Goal: Task Accomplishment & Management: Use online tool/utility

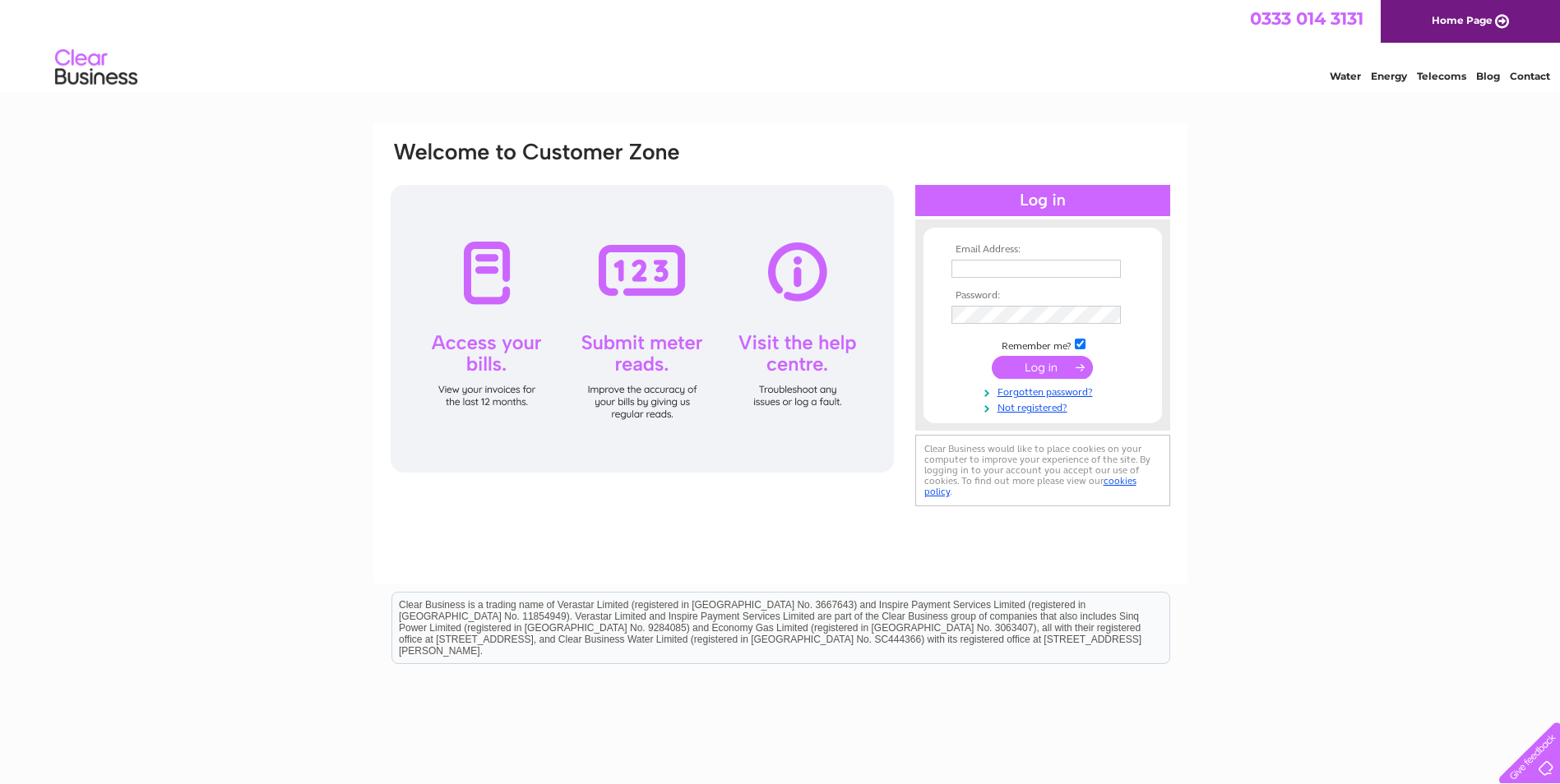
type input "accounts@dundeebearings.co.uk"
click at [1030, 368] on input "submit" at bounding box center [1042, 367] width 101 height 23
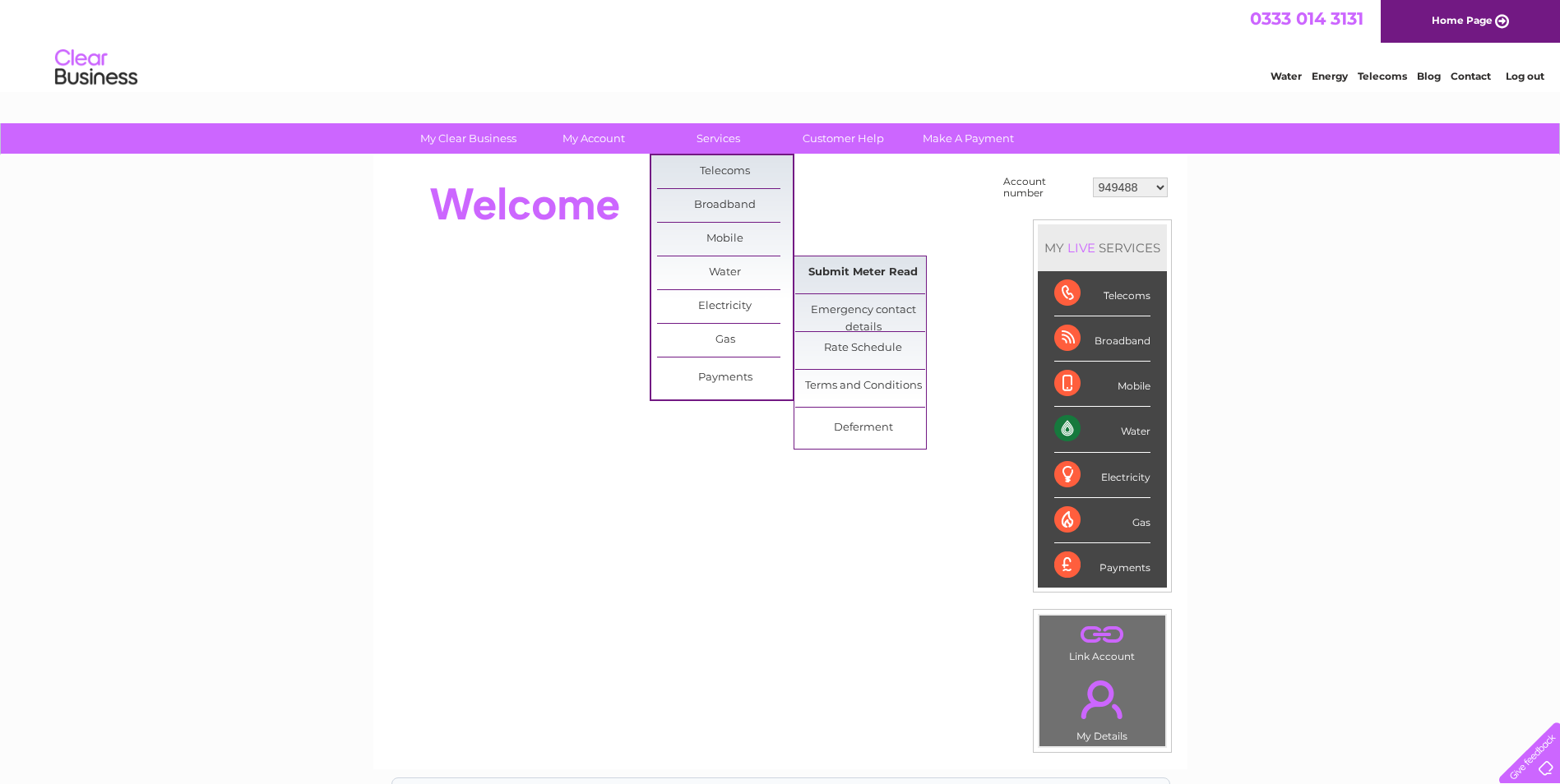
click at [875, 277] on link "Submit Meter Read" at bounding box center [863, 272] width 136 height 33
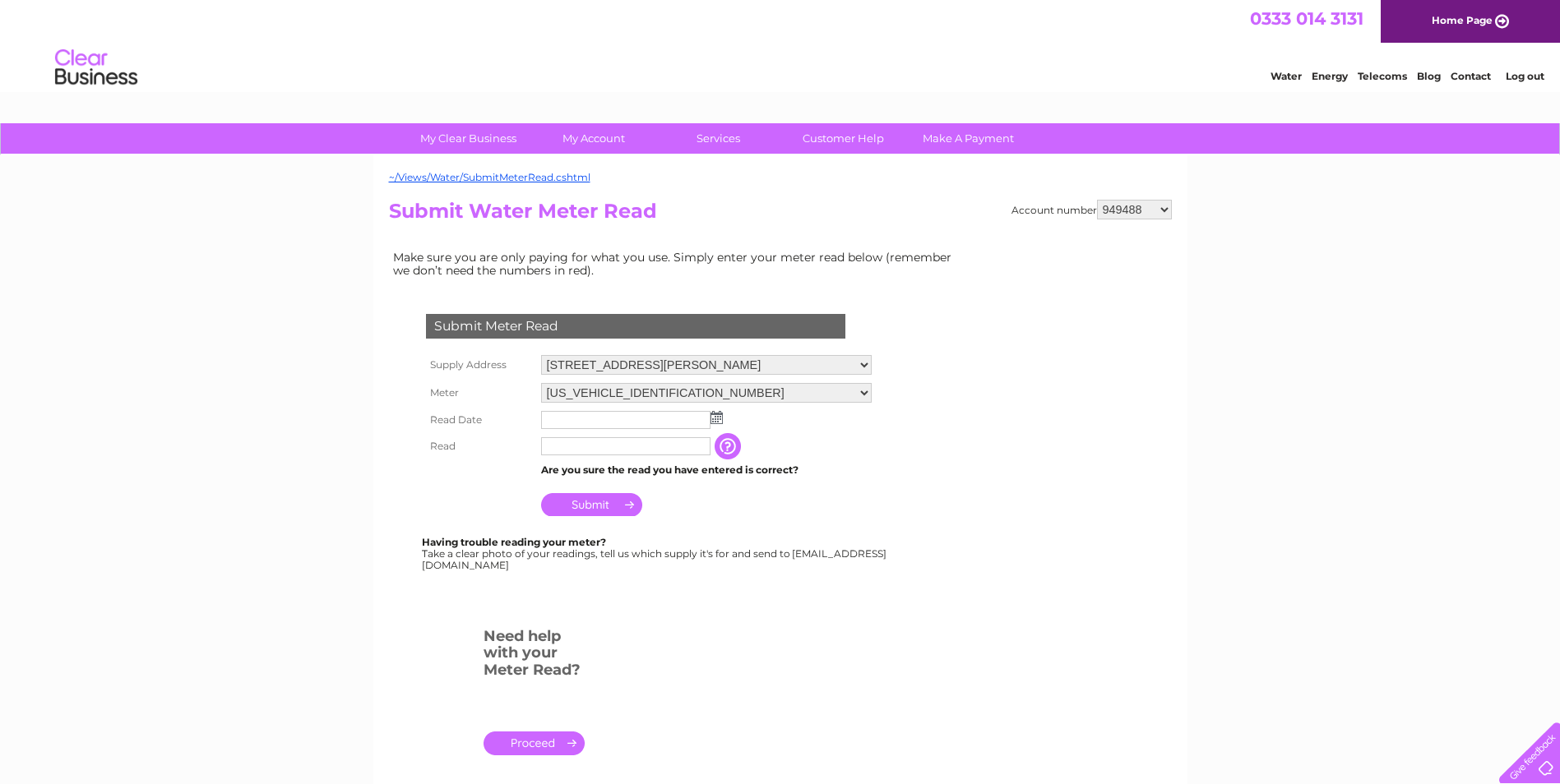
click at [717, 420] on img at bounding box center [717, 417] width 13 height 14
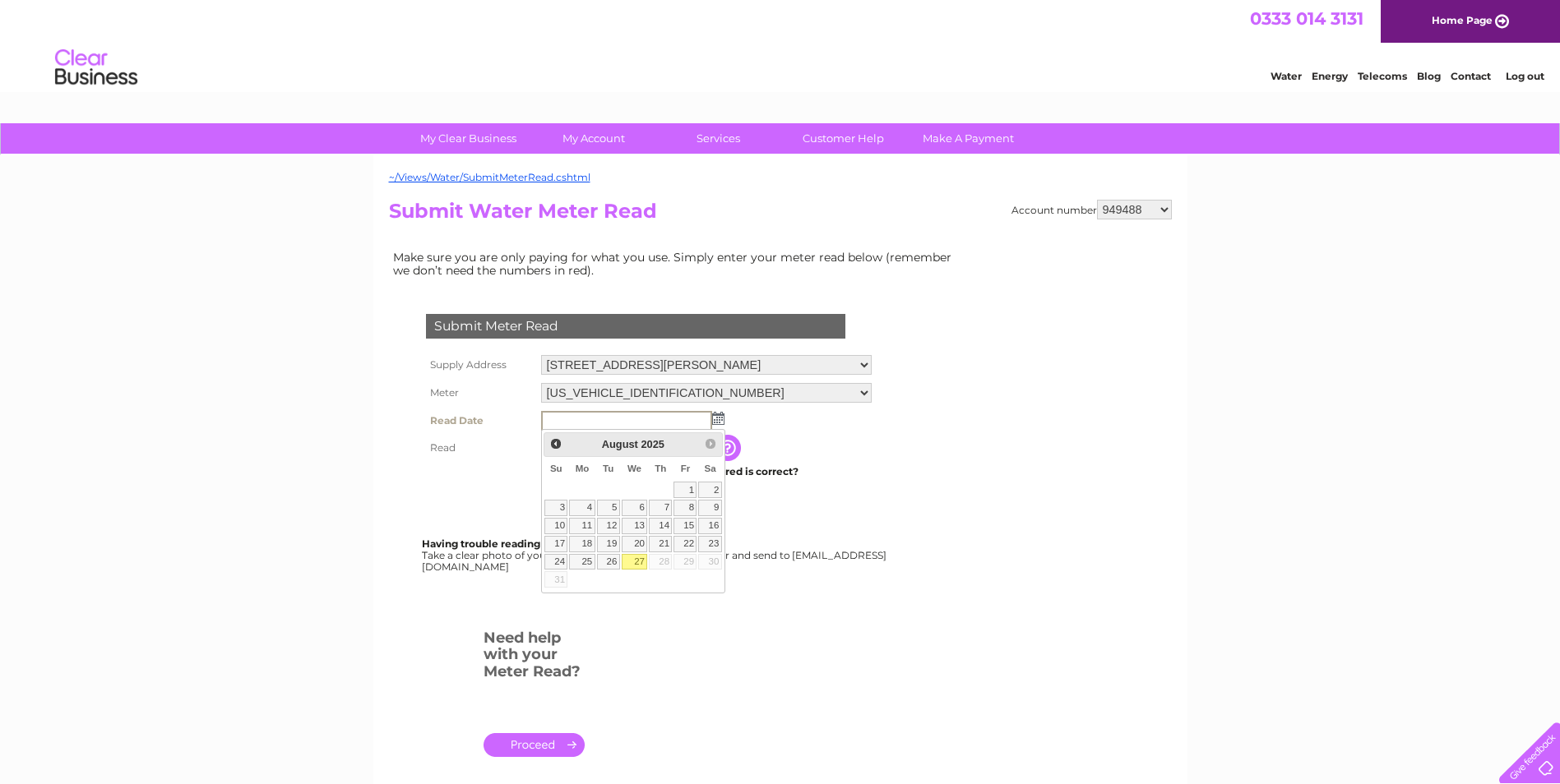
click at [631, 560] on link "27" at bounding box center [635, 562] width 26 height 16
type input "[DATE]"
click at [631, 560] on link "27" at bounding box center [635, 562] width 26 height 16
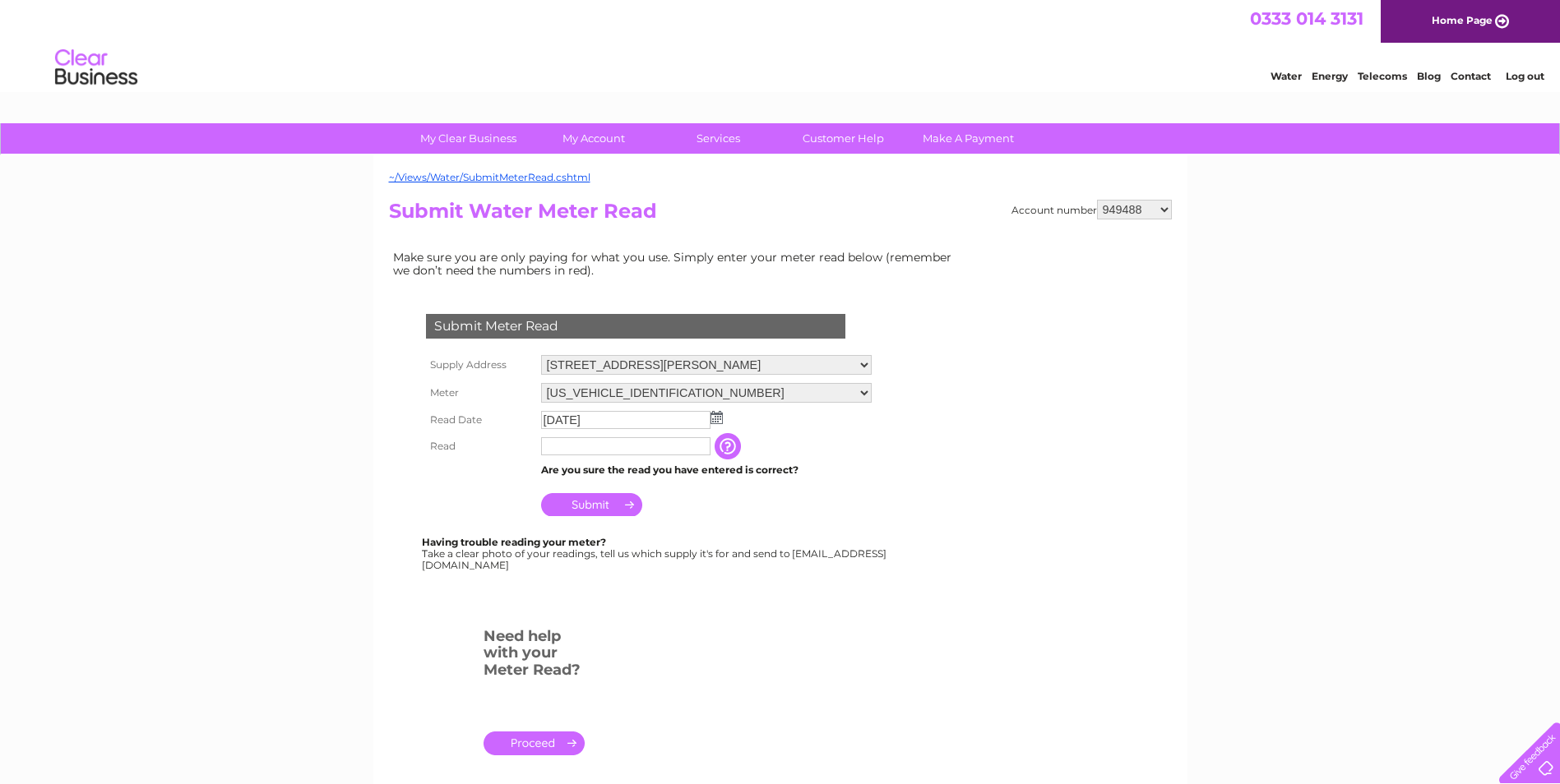
click at [569, 452] on input "text" at bounding box center [626, 446] width 169 height 18
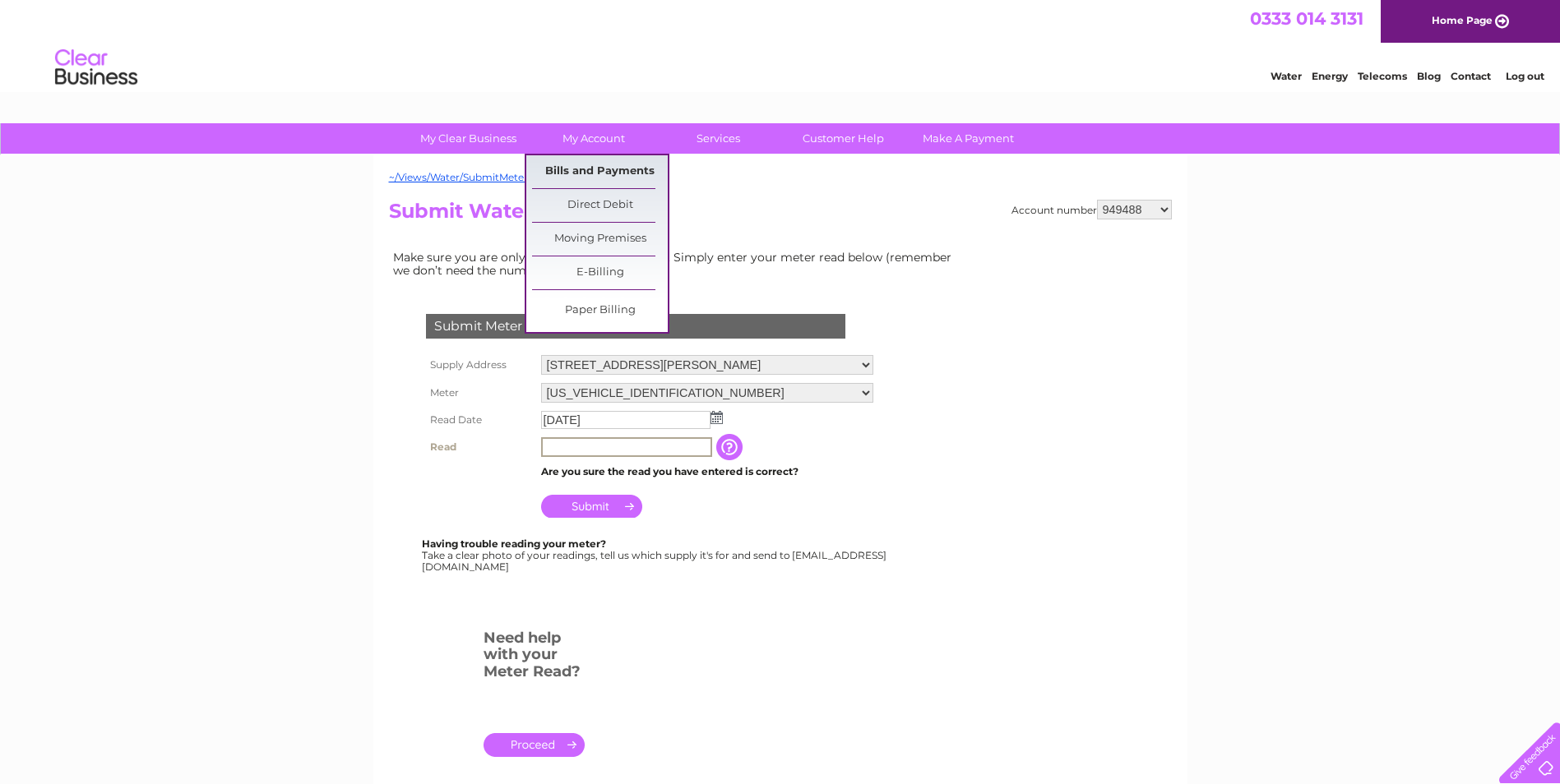
click at [598, 180] on link "Bills and Payments" at bounding box center [600, 172] width 136 height 33
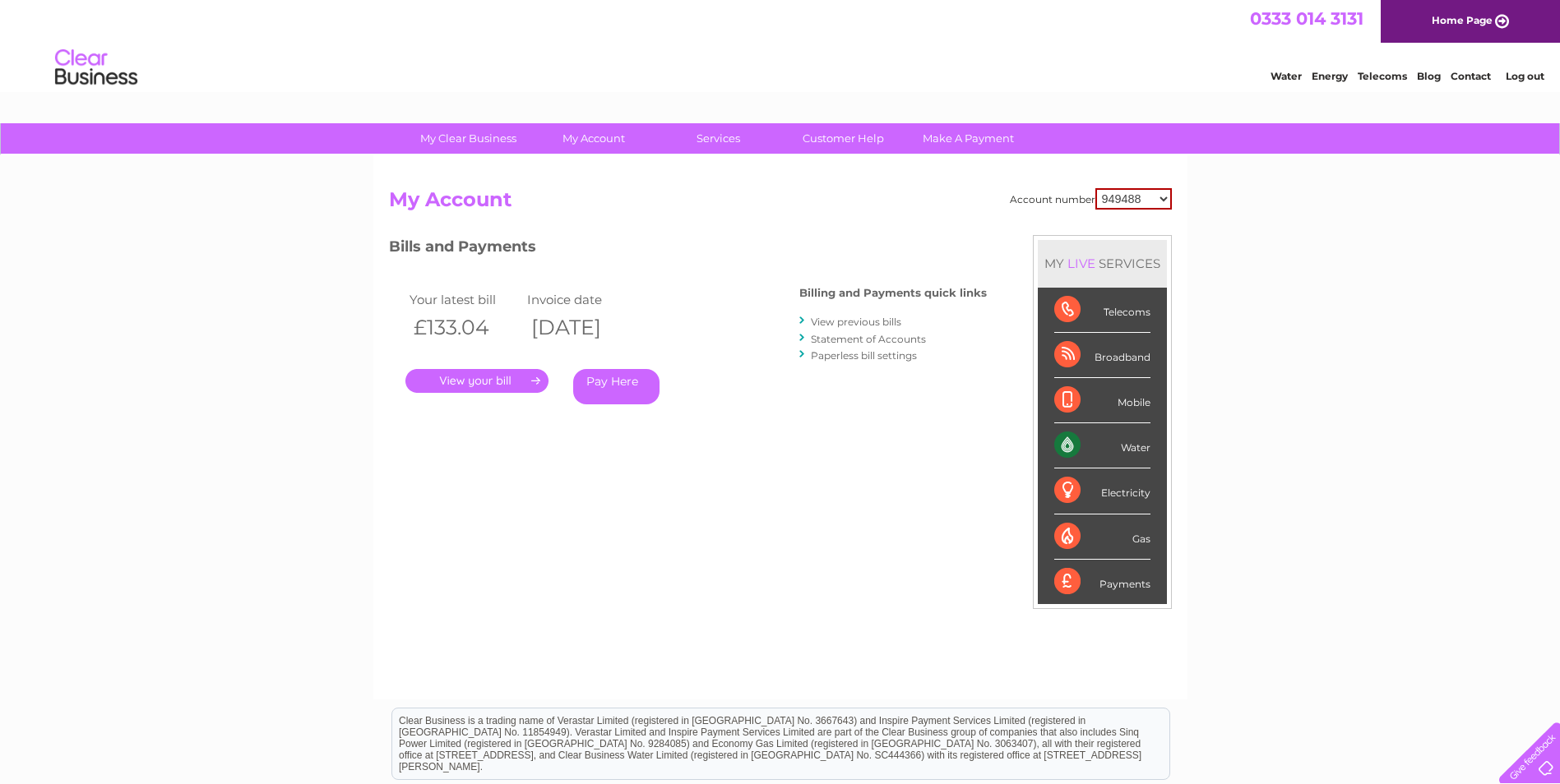
click at [488, 378] on link "." at bounding box center [477, 381] width 143 height 24
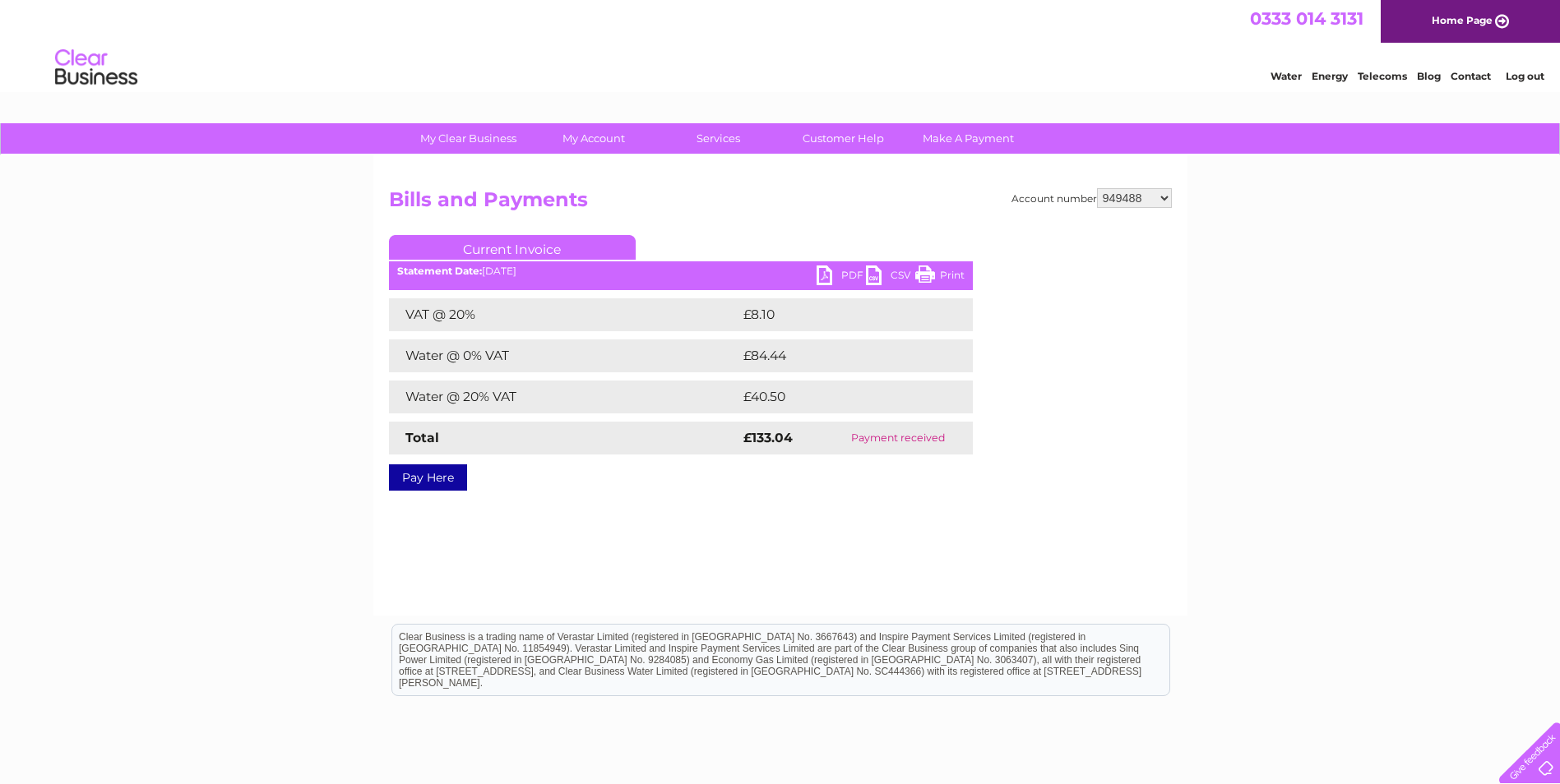
click at [833, 282] on link "PDF" at bounding box center [841, 277] width 49 height 24
click at [828, 273] on link "PDF" at bounding box center [841, 277] width 49 height 24
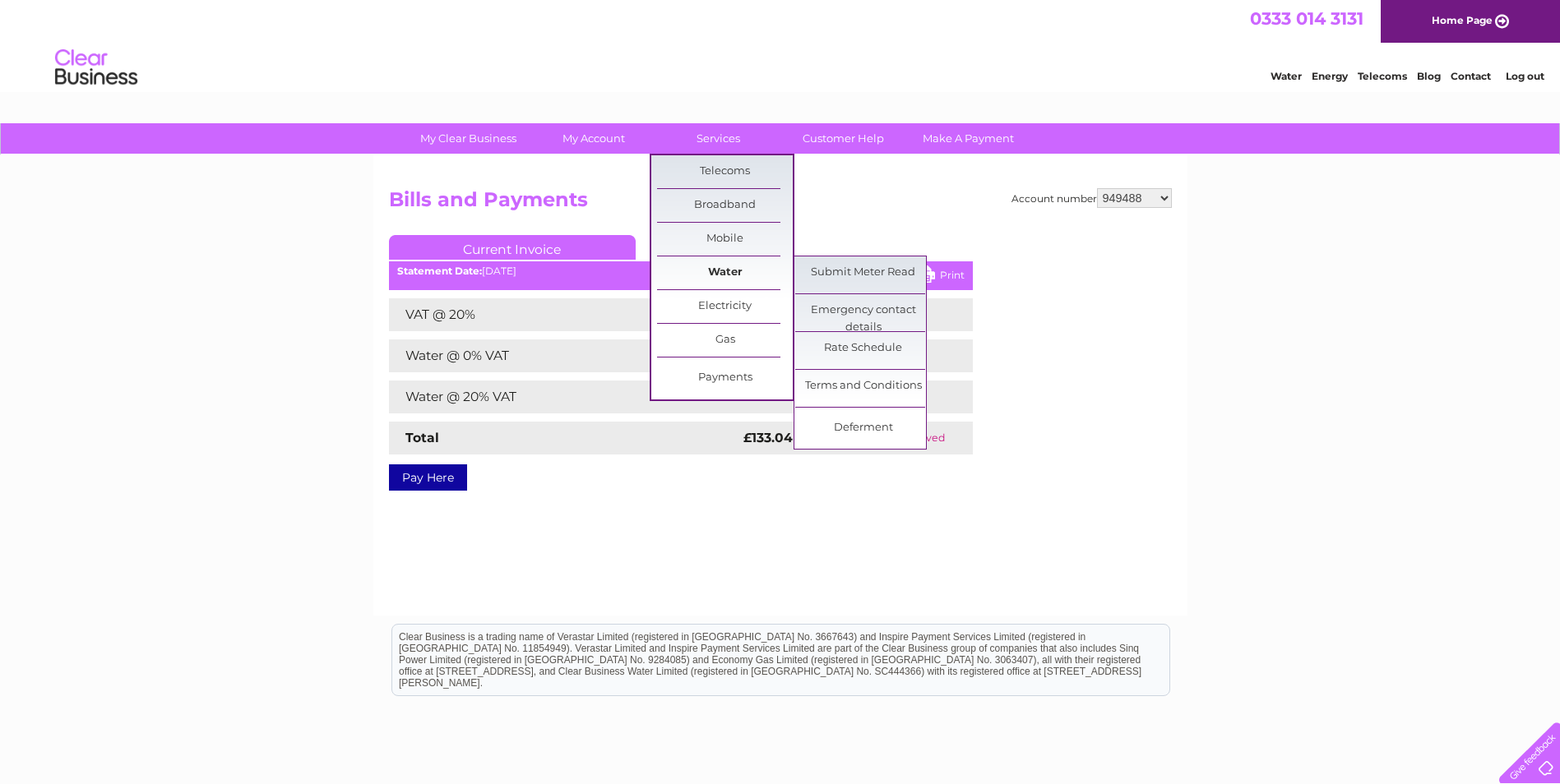
click at [719, 265] on link "Water" at bounding box center [725, 272] width 136 height 33
click at [862, 267] on link "Submit Meter Read" at bounding box center [863, 272] width 136 height 33
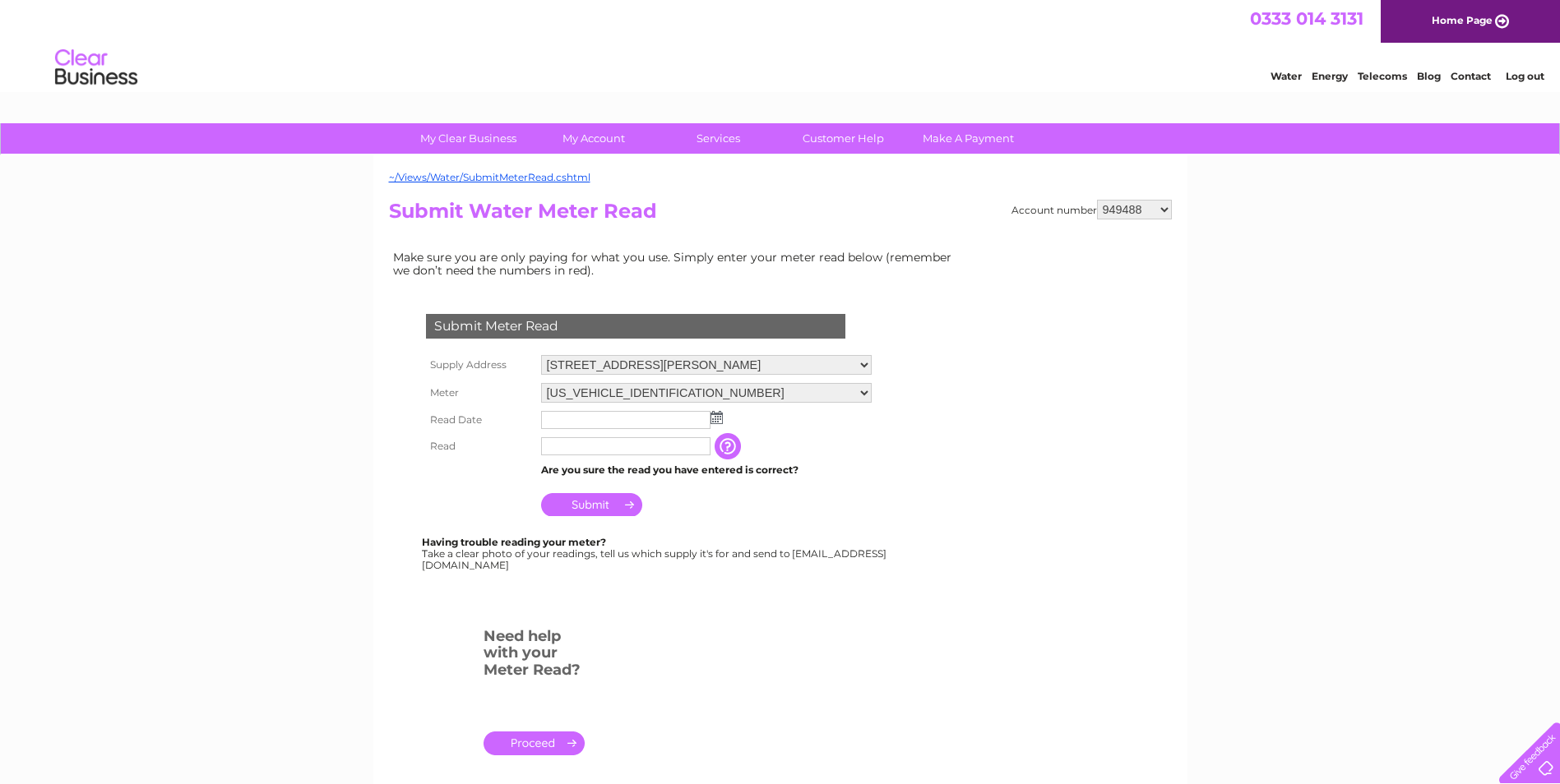
click at [722, 417] on img at bounding box center [717, 417] width 13 height 14
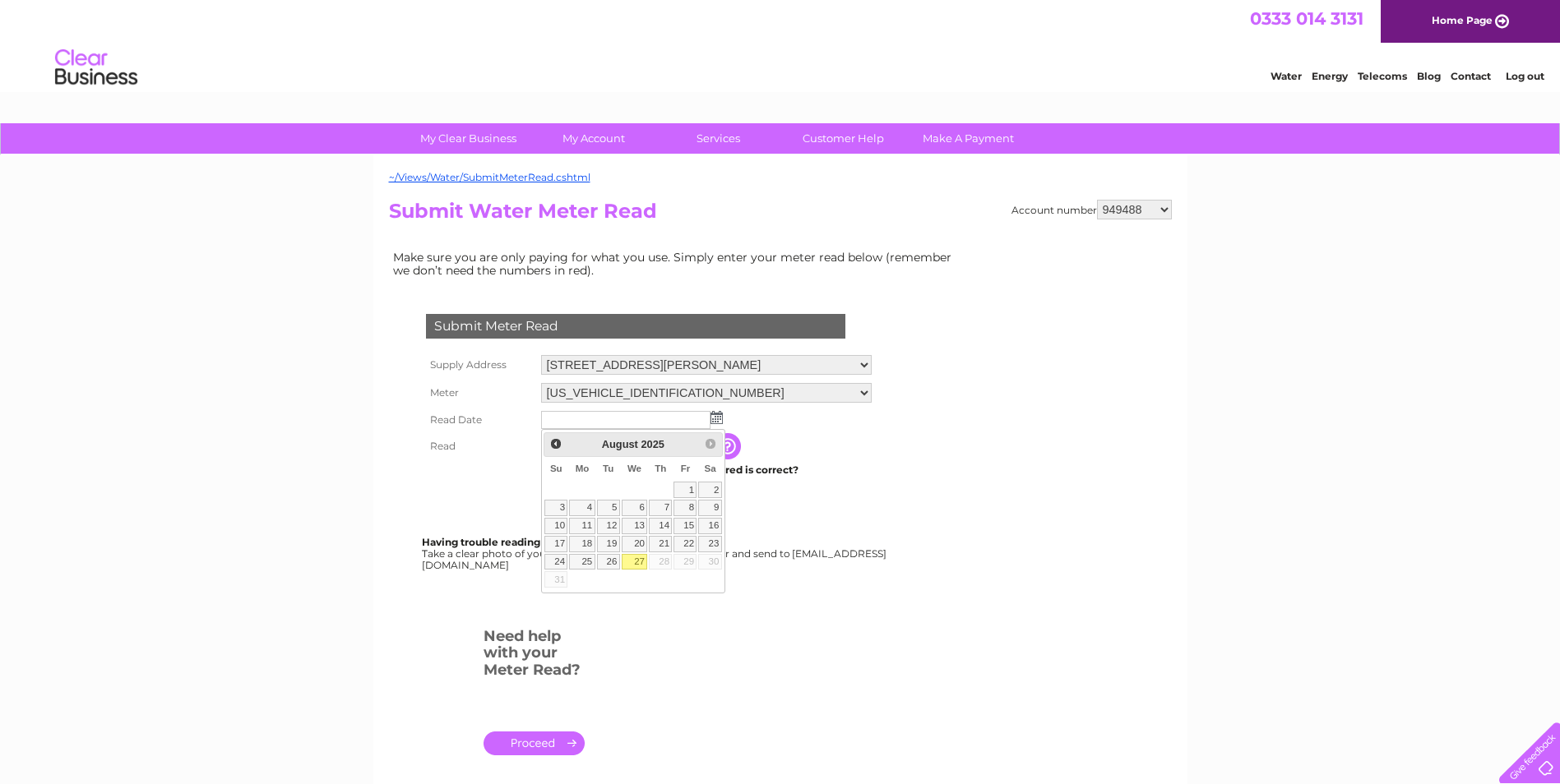
click at [637, 560] on link "27" at bounding box center [635, 562] width 26 height 16
type input "[DATE]"
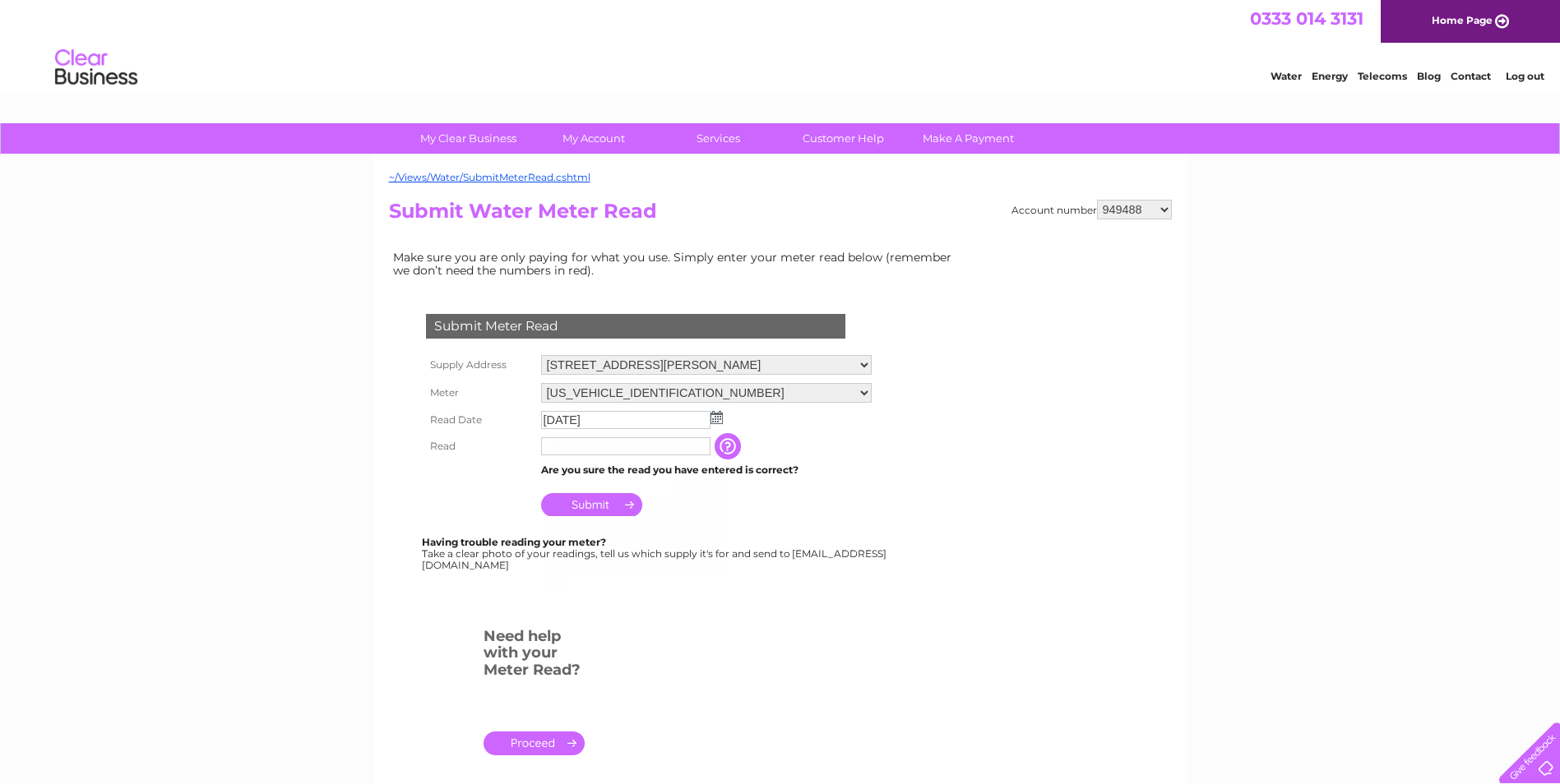
click at [637, 560] on link "27" at bounding box center [635, 562] width 26 height 16
click at [573, 444] on input "text" at bounding box center [626, 446] width 169 height 18
click at [546, 449] on input "0419" at bounding box center [627, 447] width 171 height 20
type input "00419"
click at [570, 500] on input "Submit" at bounding box center [592, 506] width 101 height 23
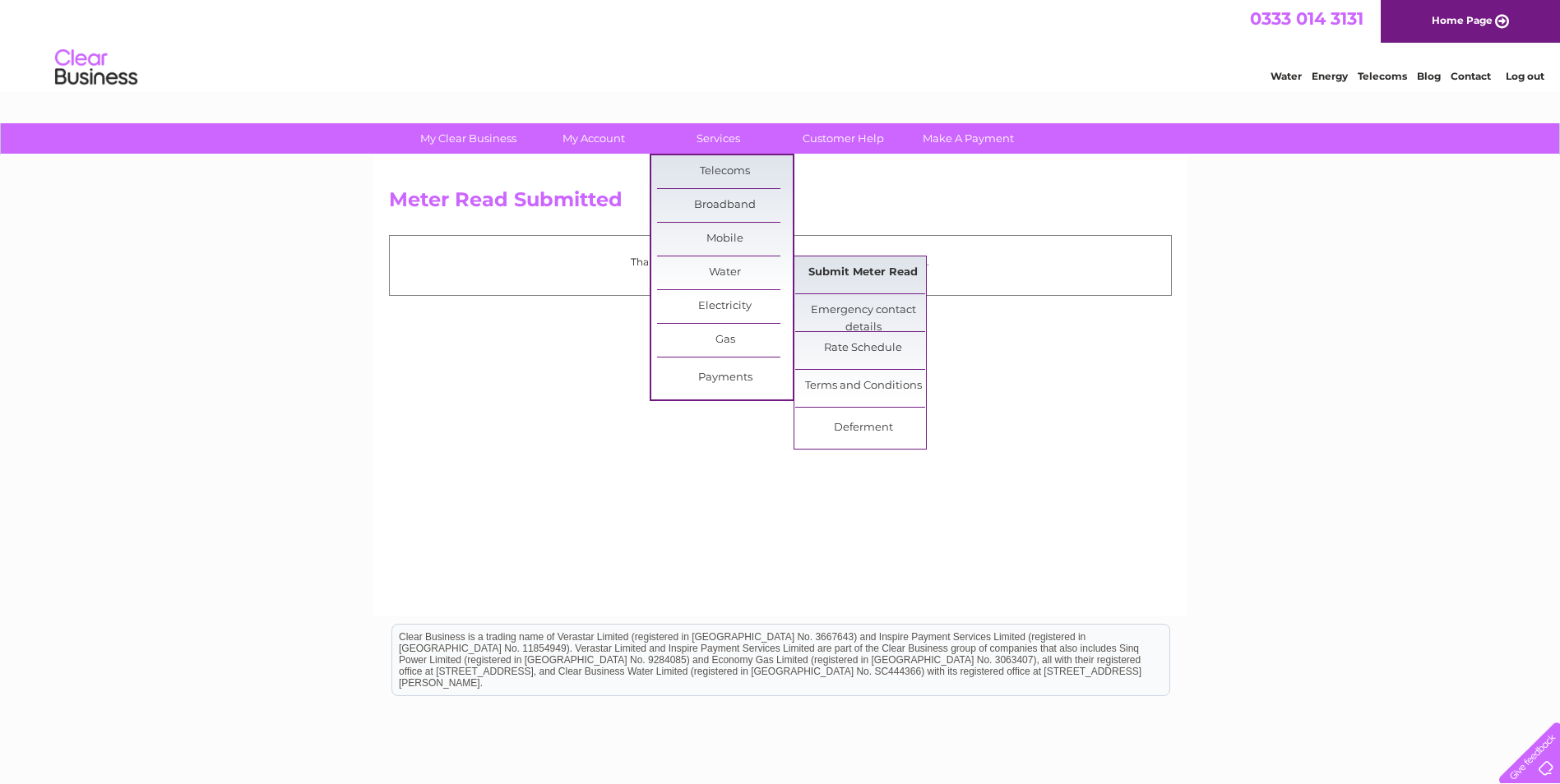
click at [857, 265] on link "Submit Meter Read" at bounding box center [863, 272] width 136 height 33
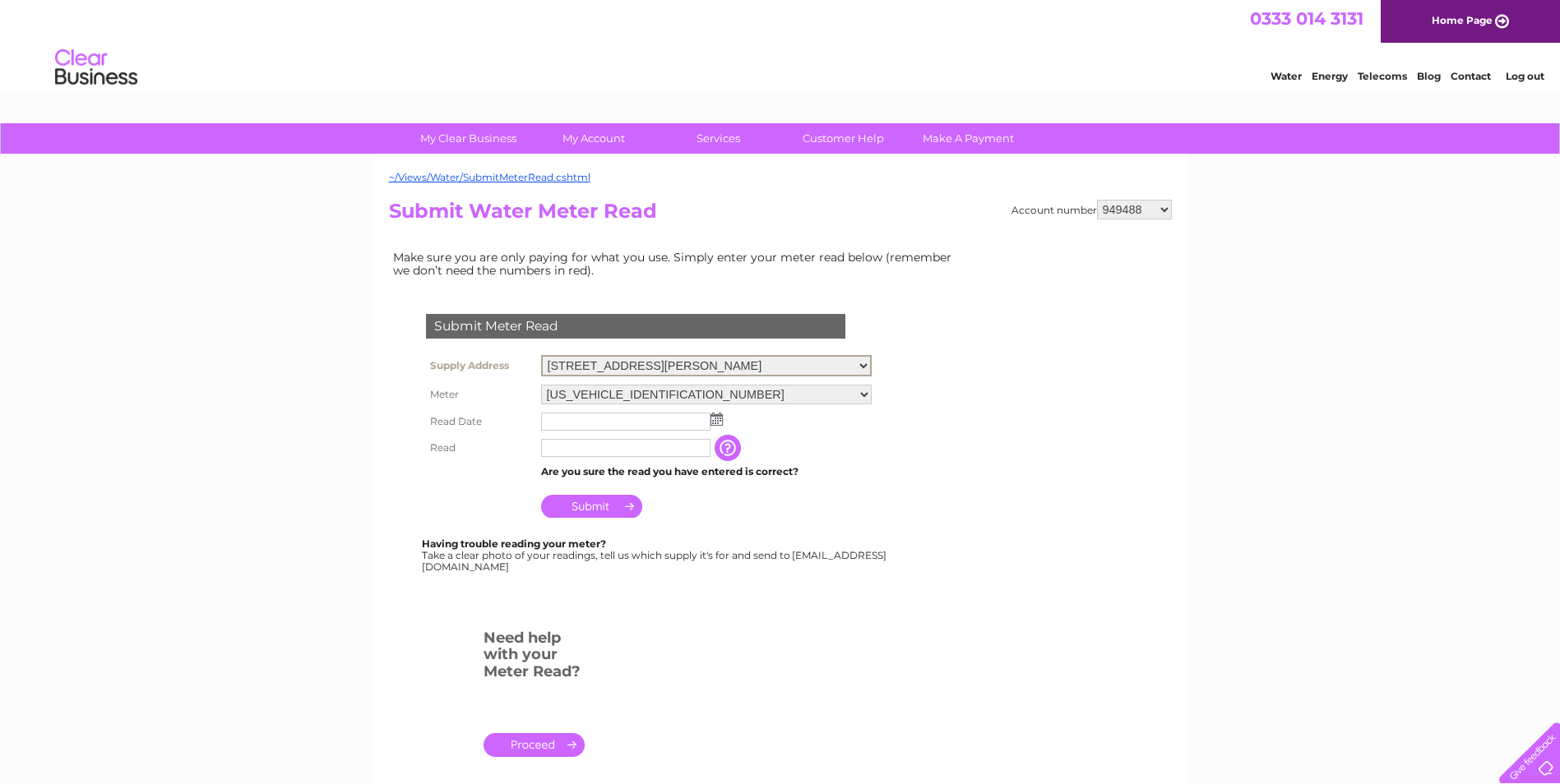
click at [872, 368] on select "[STREET_ADDRESS][PERSON_NAME][PERSON_NAME]" at bounding box center [706, 366] width 330 height 22
select select "557598"
click at [541, 355] on select "[STREET_ADDRESS][PERSON_NAME][PERSON_NAME]" at bounding box center [706, 366] width 330 height 22
click at [714, 419] on img at bounding box center [717, 417] width 13 height 14
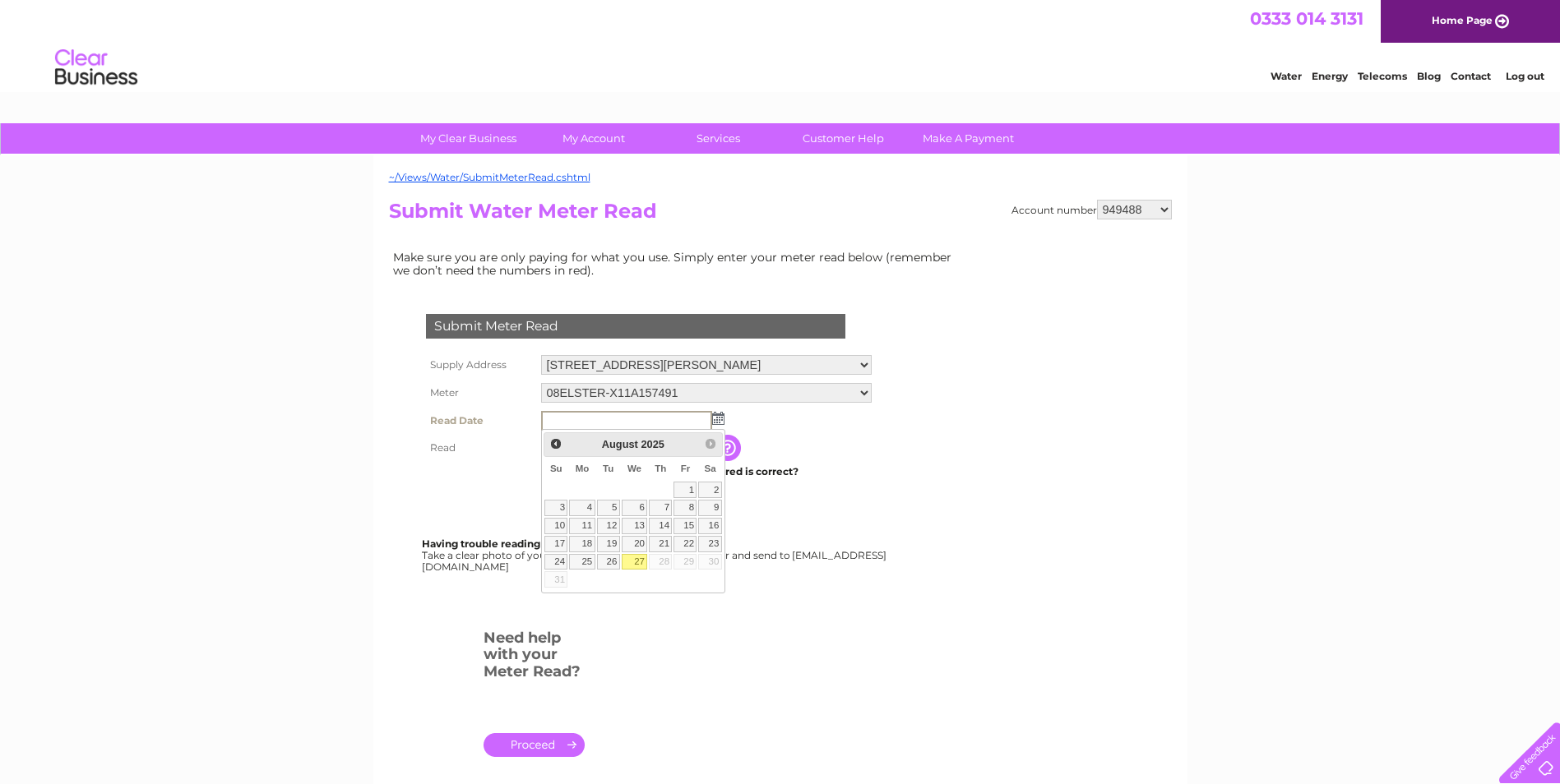
click at [641, 563] on link "27" at bounding box center [635, 562] width 26 height 16
type input "[DATE]"
click at [641, 563] on link "27" at bounding box center [635, 562] width 26 height 16
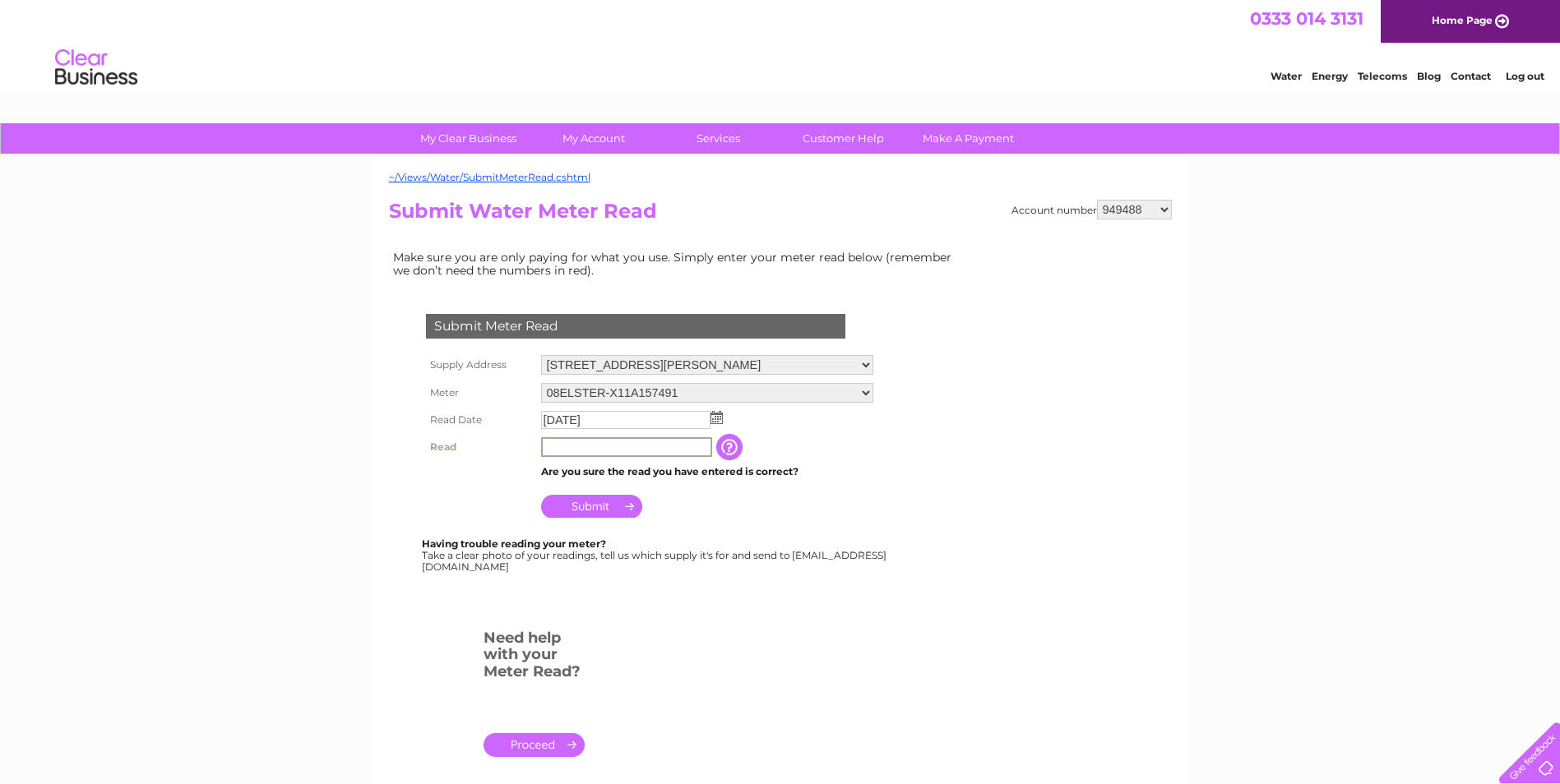
click at [590, 451] on input "text" at bounding box center [627, 447] width 171 height 20
type input "0153"
click at [622, 512] on input "Submit" at bounding box center [592, 504] width 101 height 23
